Goal: Entertainment & Leisure: Consume media (video, audio)

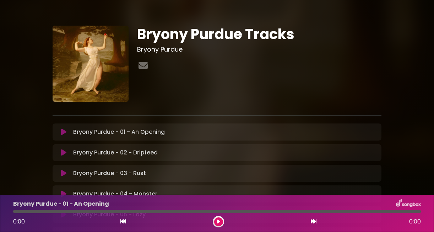
click at [63, 133] on icon at bounding box center [63, 131] width 5 height 7
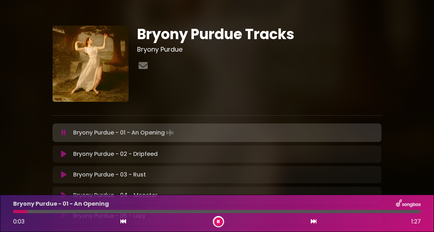
click at [66, 134] on button at bounding box center [63, 132] width 13 height 7
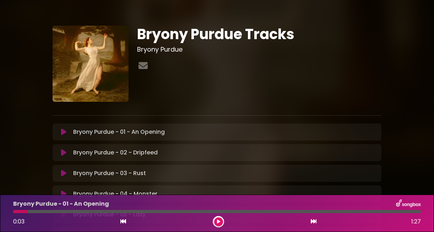
click at [220, 223] on icon at bounding box center [218, 221] width 3 height 4
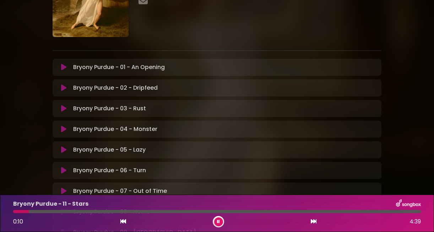
scroll to position [70, 0]
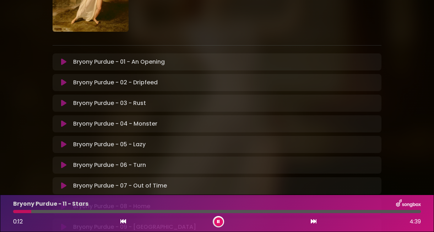
click at [218, 219] on icon at bounding box center [218, 221] width 3 height 4
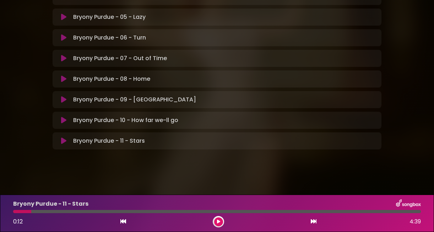
scroll to position [197, 0]
drag, startPoint x: 34, startPoint y: 210, endPoint x: 21, endPoint y: 211, distance: 13.2
click at [21, 211] on div at bounding box center [217, 211] width 408 height 3
click at [125, 221] on icon at bounding box center [123, 221] width 6 height 6
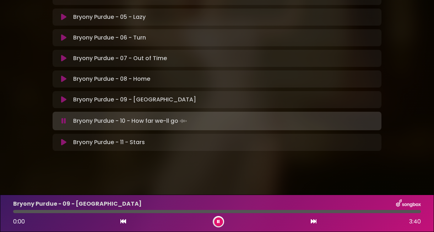
click at [125, 221] on icon at bounding box center [123, 221] width 6 height 6
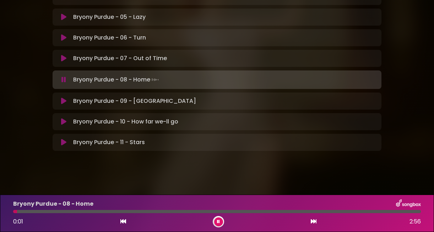
click at [147, 143] on div "Bryony Purdue - 11 - Stars Loading Track..." at bounding box center [223, 142] width 307 height 9
click at [120, 143] on p "Bryony Purdue - 11 - Stars Loading Track..." at bounding box center [109, 142] width 72 height 9
click at [65, 81] on icon at bounding box center [63, 79] width 5 height 7
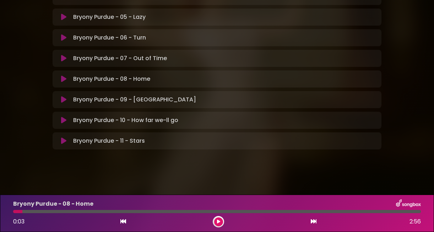
click at [63, 142] on icon at bounding box center [63, 140] width 5 height 7
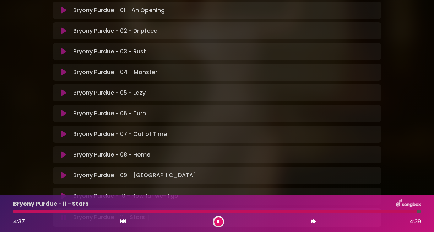
scroll to position [117, 0]
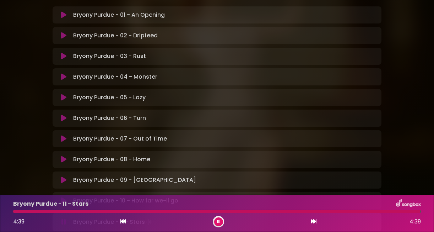
click at [149, 58] on div "Bryony Purdue - 03 - Rust Loading Track..." at bounding box center [223, 56] width 307 height 9
click at [66, 56] on icon at bounding box center [63, 56] width 5 height 7
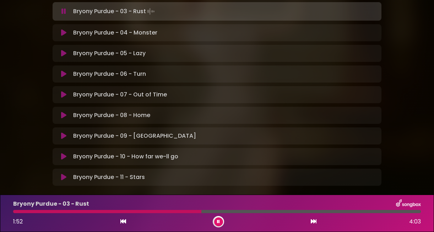
scroll to position [164, 0]
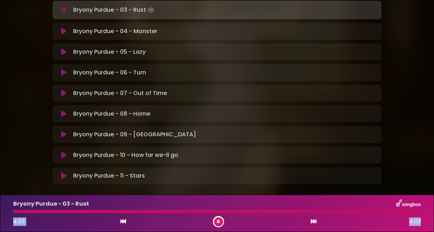
drag, startPoint x: 393, startPoint y: 210, endPoint x: 433, endPoint y: 218, distance: 40.9
click at [433, 218] on div "Bryony Purdue - 03 - Rust 4:03 4:03" at bounding box center [217, 212] width 434 height 37
